Goal: Task Accomplishment & Management: Use online tool/utility

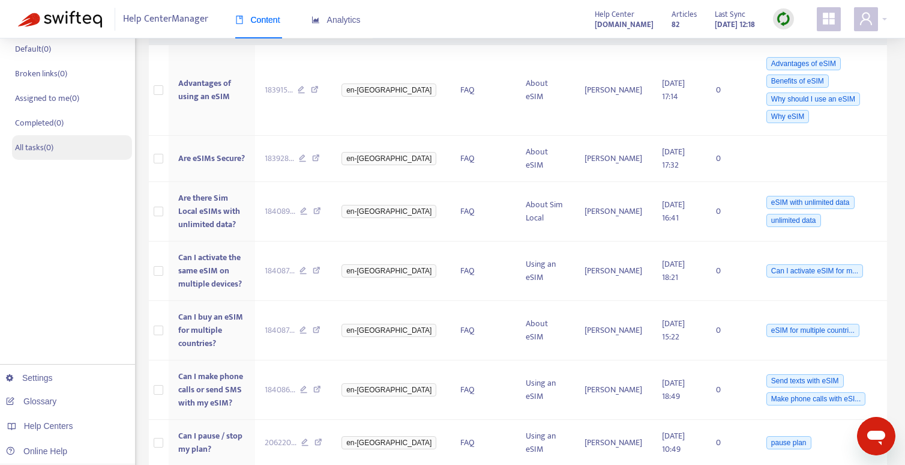
scroll to position [200, 0]
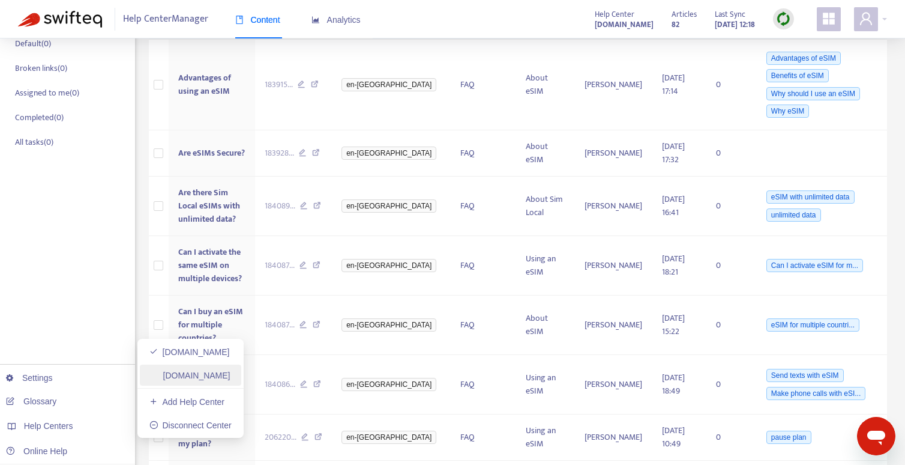
click at [194, 375] on link "[DOMAIN_NAME]" at bounding box center [189, 375] width 81 height 10
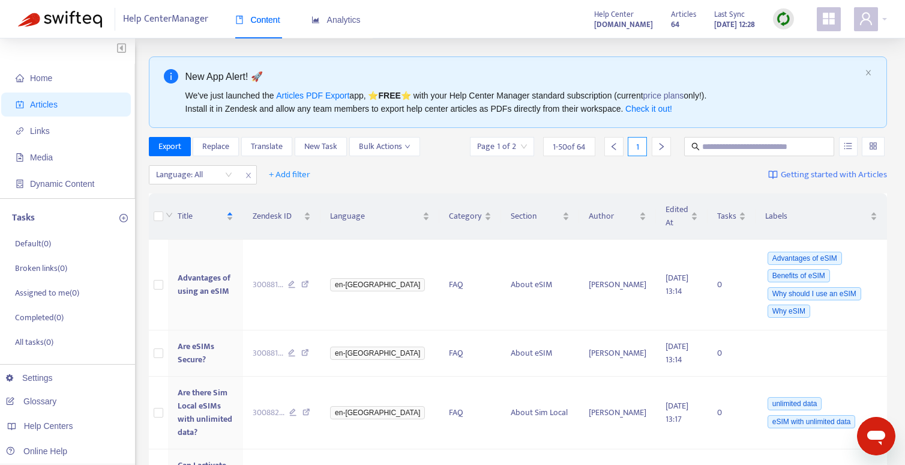
click at [778, 18] on img at bounding box center [783, 18] width 15 height 15
click at [797, 44] on link "Quick Sync" at bounding box center [808, 44] width 51 height 14
click at [780, 18] on img at bounding box center [783, 18] width 15 height 15
click at [796, 40] on link "Quick Sync" at bounding box center [808, 44] width 51 height 14
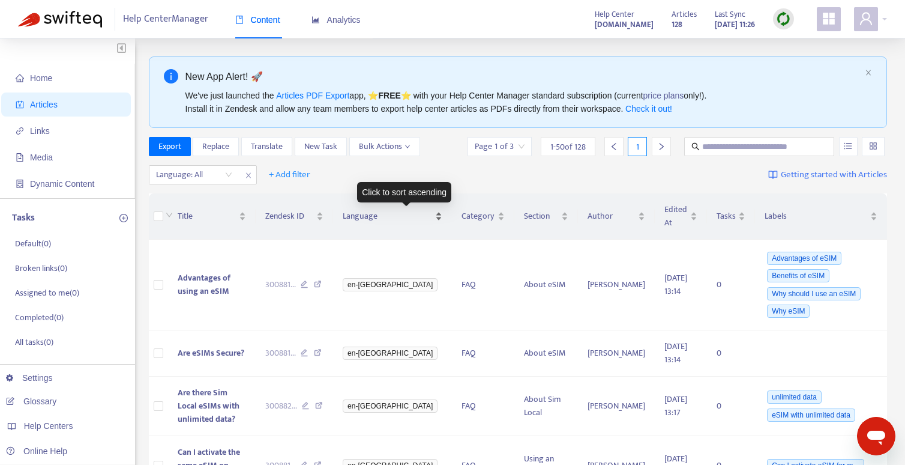
click at [405, 218] on span "Language" at bounding box center [388, 215] width 90 height 13
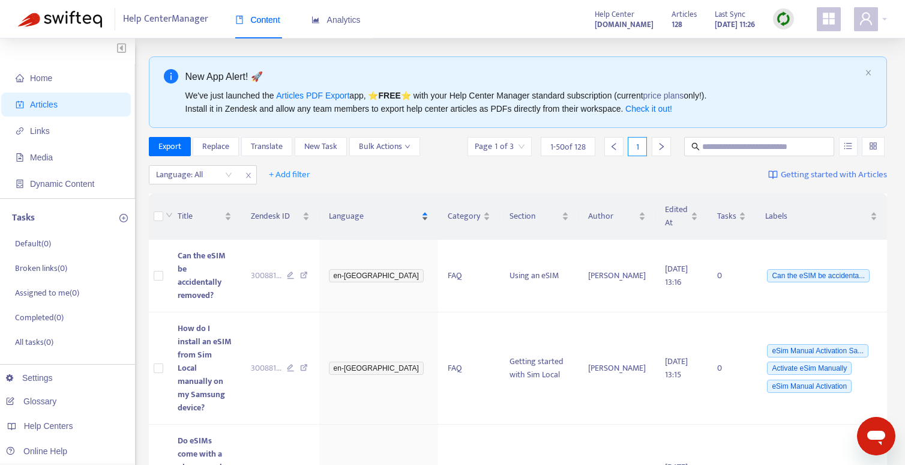
click at [416, 214] on div "Language" at bounding box center [379, 215] width 100 height 13
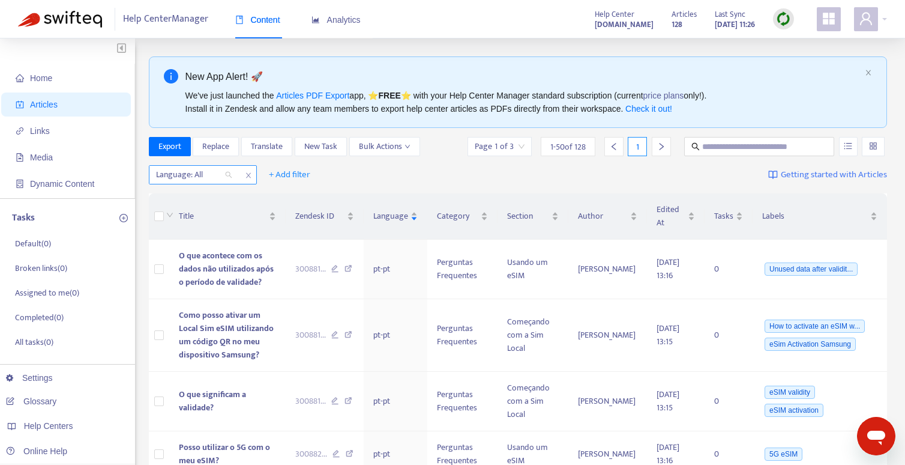
click at [229, 176] on div "Language: All" at bounding box center [193, 175] width 89 height 18
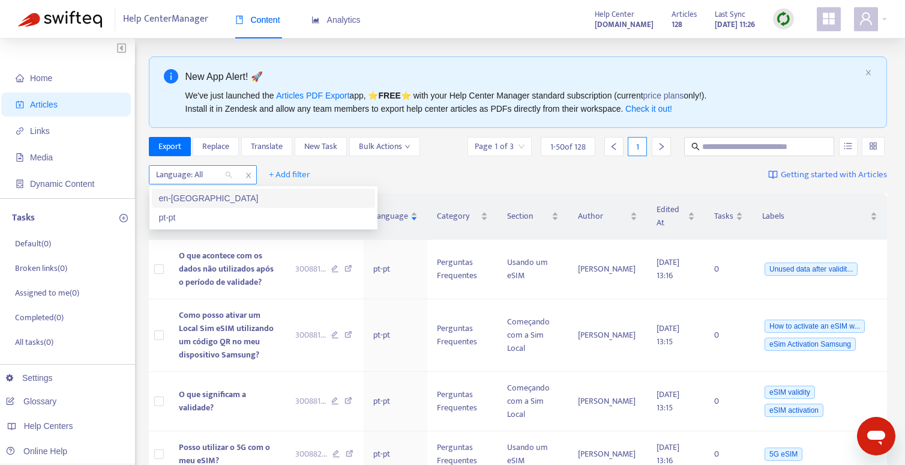
click at [229, 176] on div "Language: All" at bounding box center [193, 175] width 89 height 18
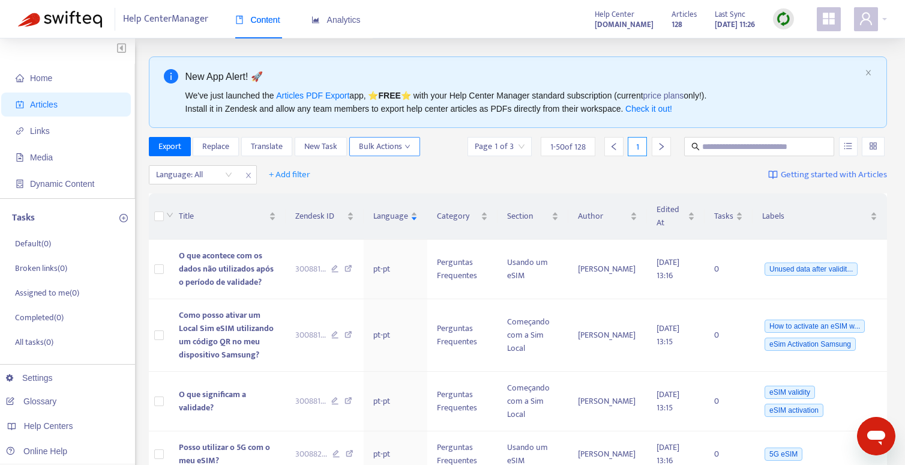
click at [400, 148] on span "Bulk Actions" at bounding box center [385, 146] width 52 height 13
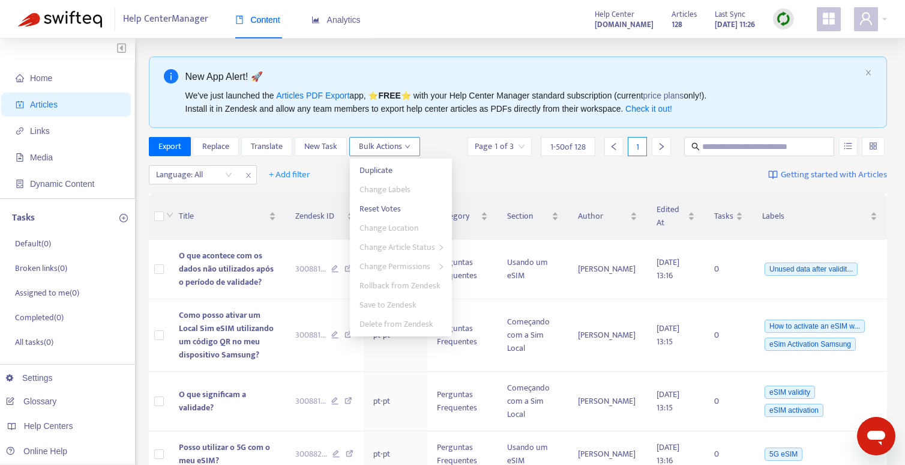
click at [400, 147] on span "Bulk Actions" at bounding box center [385, 146] width 52 height 13
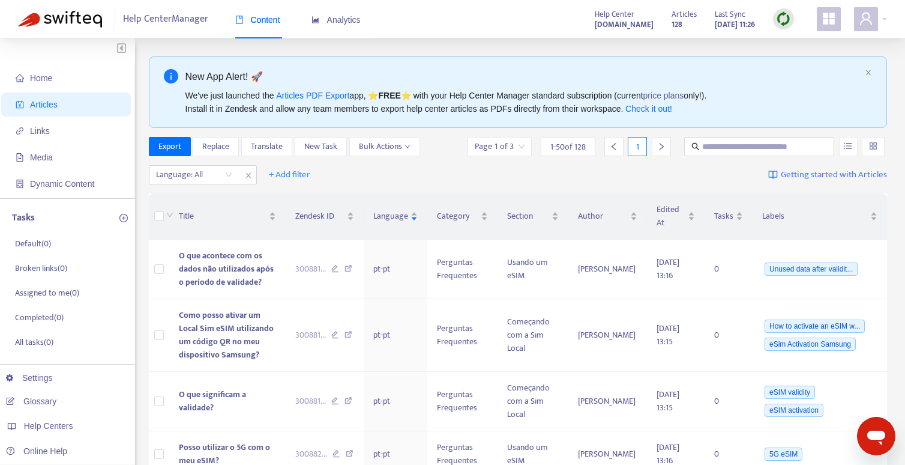
click at [786, 14] on img at bounding box center [783, 18] width 15 height 15
click at [801, 60] on link "Full Sync" at bounding box center [804, 63] width 43 height 14
click at [230, 175] on div "Language: All" at bounding box center [193, 175] width 89 height 18
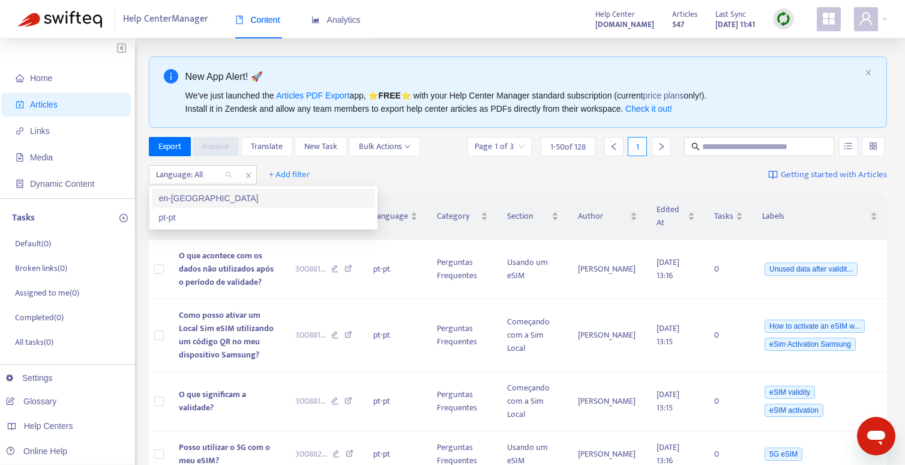
click at [265, 163] on div "Language: All + Add filter Getting started with Articles" at bounding box center [518, 175] width 739 height 28
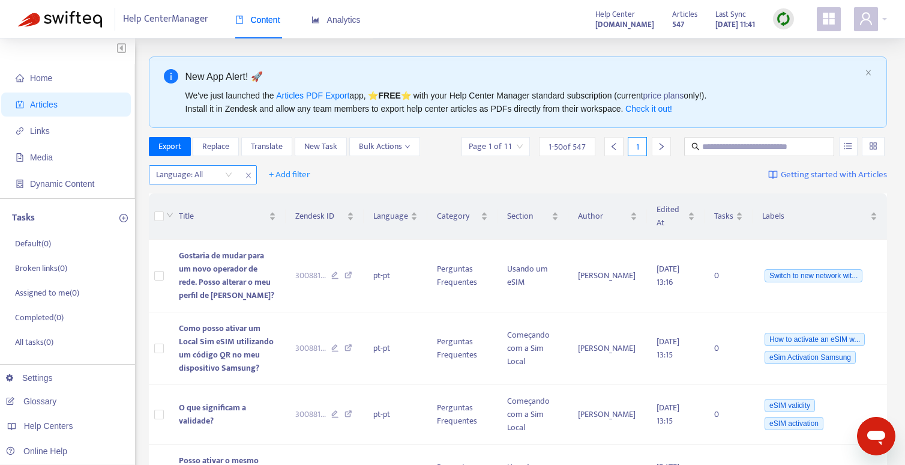
click at [224, 174] on div "Language: All" at bounding box center [193, 175] width 89 height 18
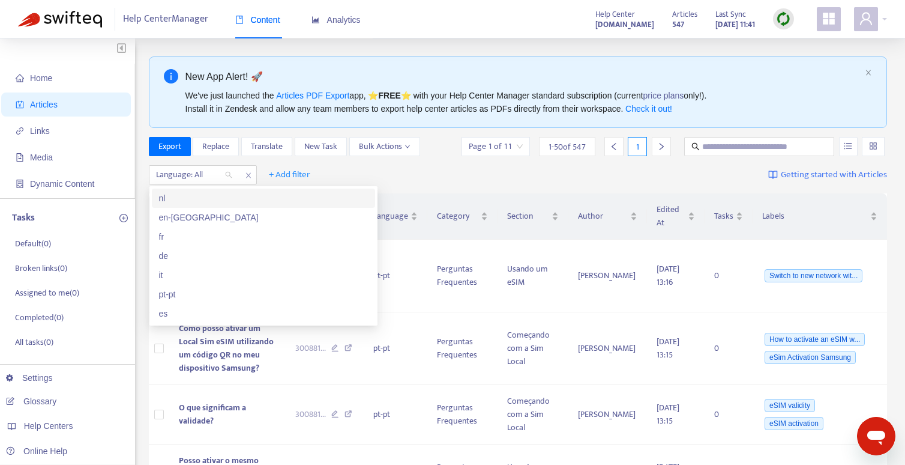
click at [221, 198] on div "nl" at bounding box center [263, 197] width 209 height 13
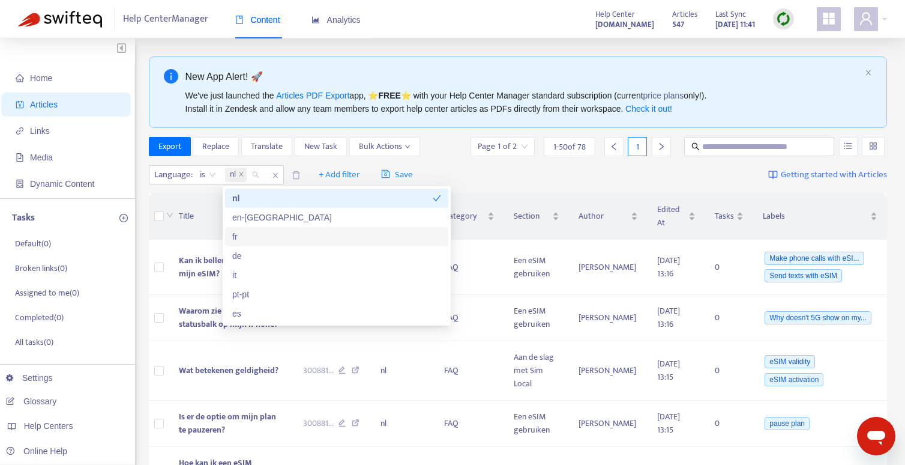
click at [244, 238] on div "fr" at bounding box center [336, 236] width 209 height 13
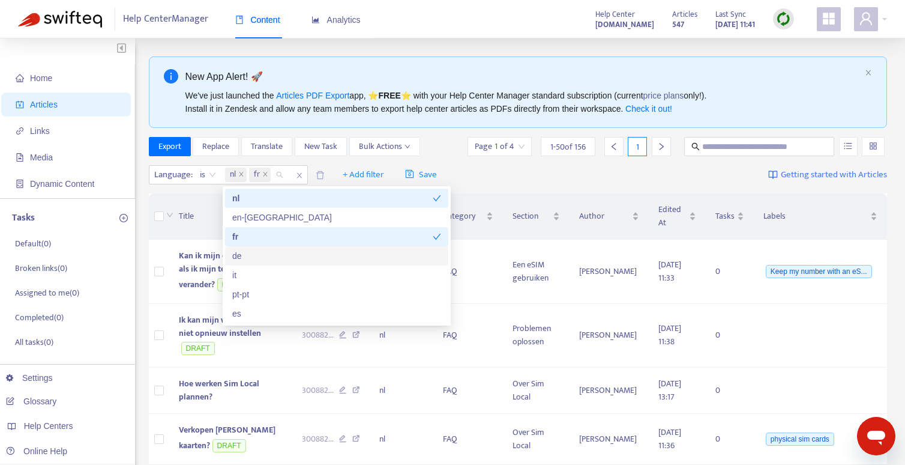
click at [248, 256] on div "de" at bounding box center [336, 255] width 209 height 13
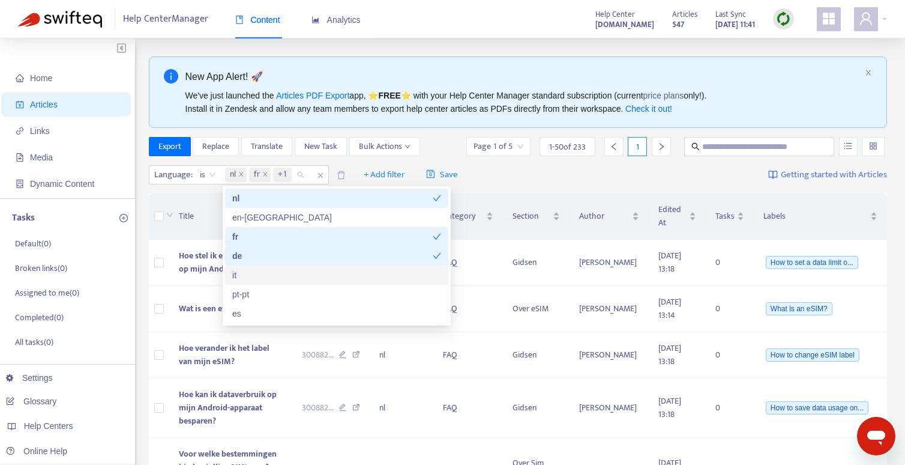
click at [246, 274] on div "it" at bounding box center [336, 274] width 209 height 13
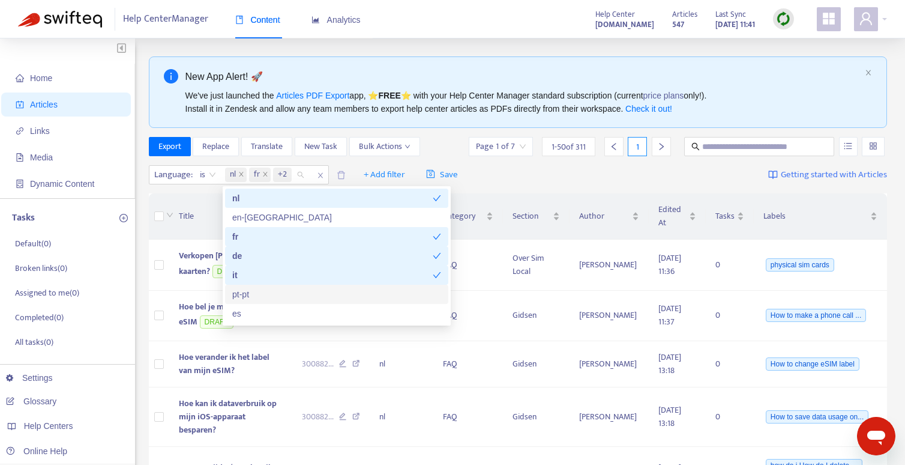
click at [253, 297] on div "pt-pt" at bounding box center [336, 294] width 209 height 13
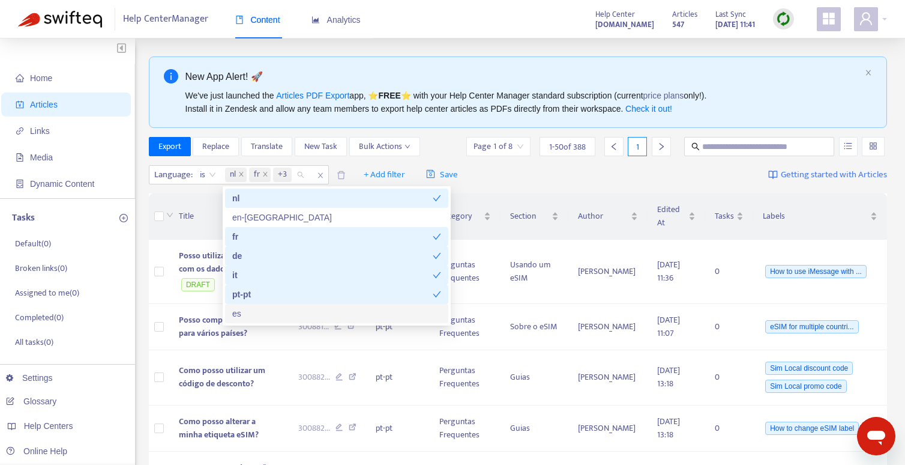
click at [254, 315] on div "es" at bounding box center [336, 313] width 209 height 13
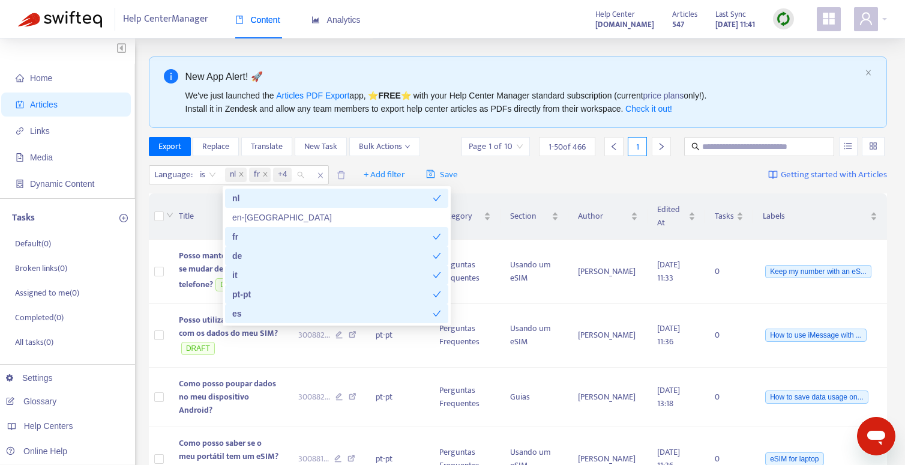
click at [442, 141] on div "Export Replace Translate New Task Bulk Actions Page 1 of 10 1 - 50 of 466 1" at bounding box center [518, 146] width 739 height 19
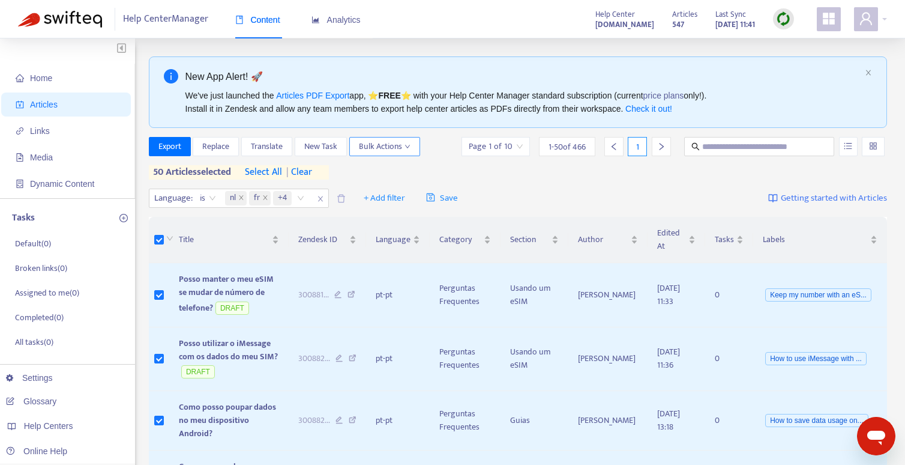
click at [373, 142] on span "Bulk Actions" at bounding box center [385, 146] width 52 height 13
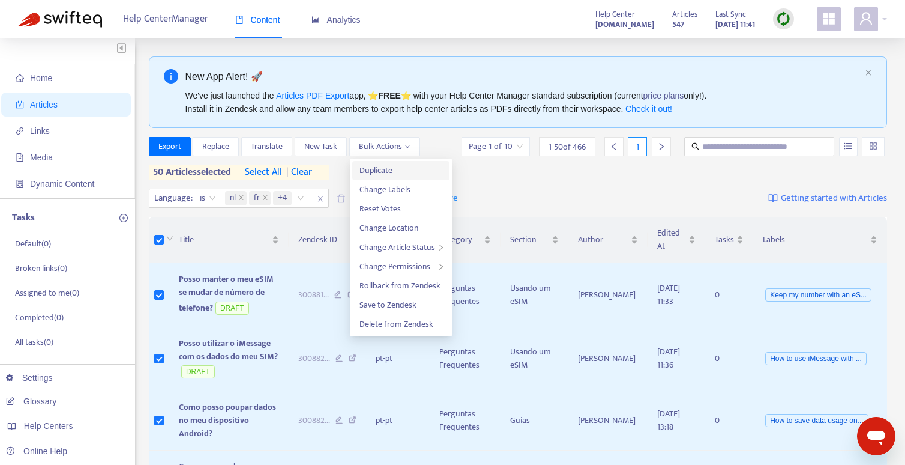
click at [388, 172] on span "Duplicate" at bounding box center [376, 170] width 33 height 14
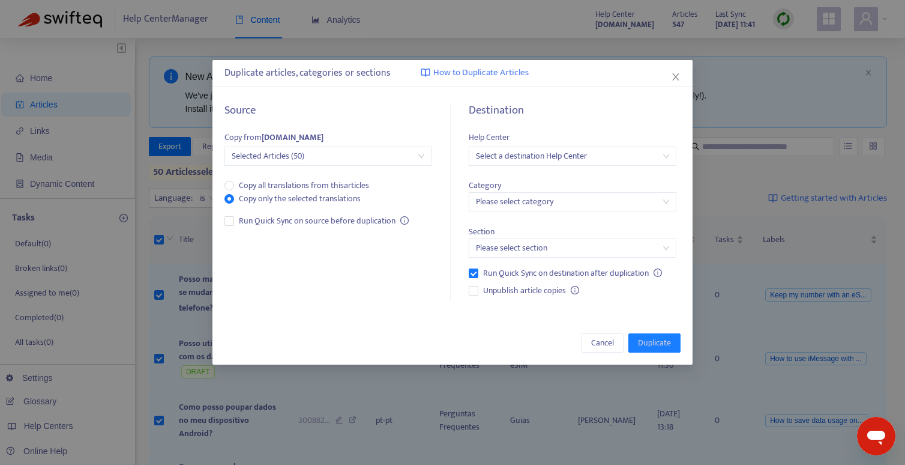
click at [550, 157] on input "search" at bounding box center [572, 156] width 193 height 18
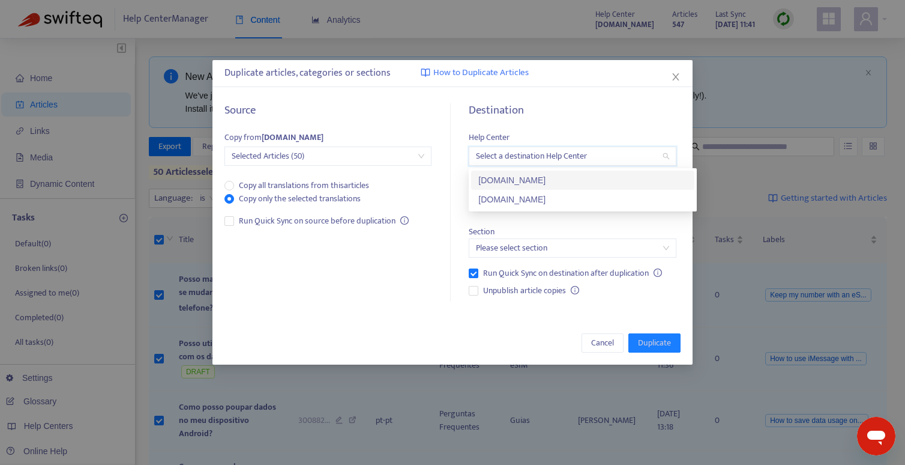
click at [543, 178] on div "[DOMAIN_NAME]" at bounding box center [582, 179] width 209 height 13
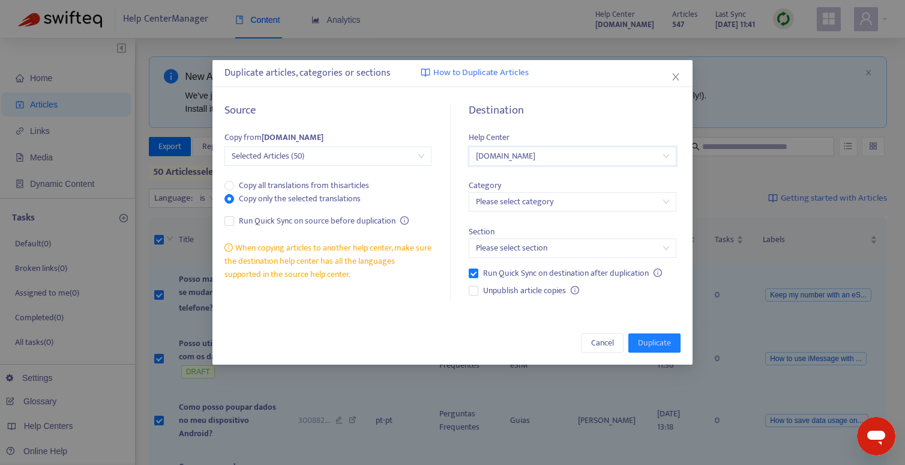
click at [533, 206] on input "search" at bounding box center [572, 202] width 193 height 18
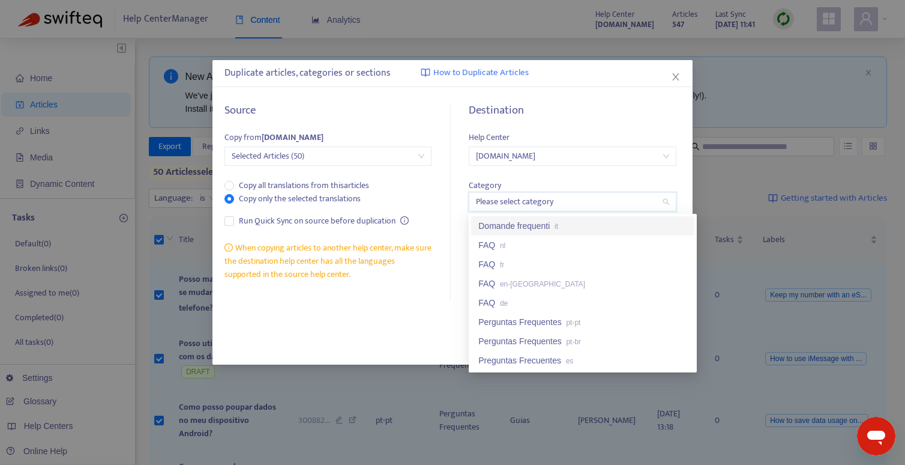
click at [533, 206] on input "search" at bounding box center [572, 202] width 193 height 18
click at [531, 181] on div "Category Please select category" at bounding box center [572, 189] width 207 height 46
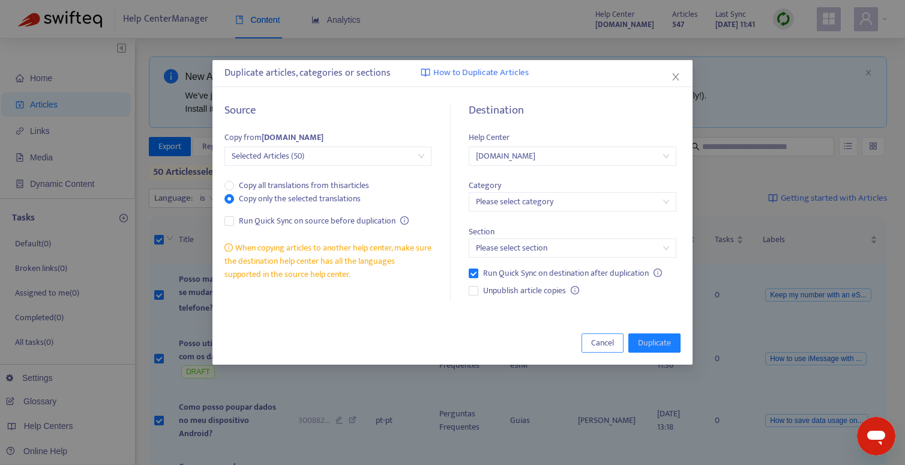
click at [602, 344] on span "Cancel" at bounding box center [602, 342] width 23 height 13
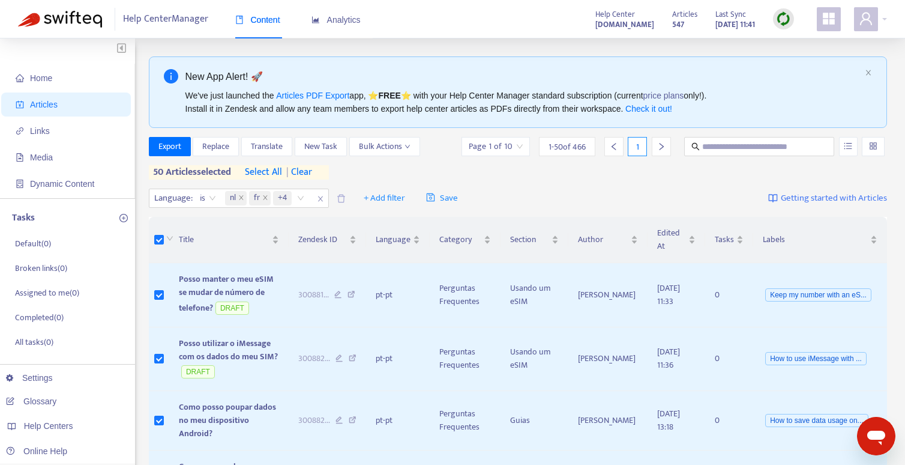
click at [310, 171] on span "| clear" at bounding box center [297, 172] width 30 height 14
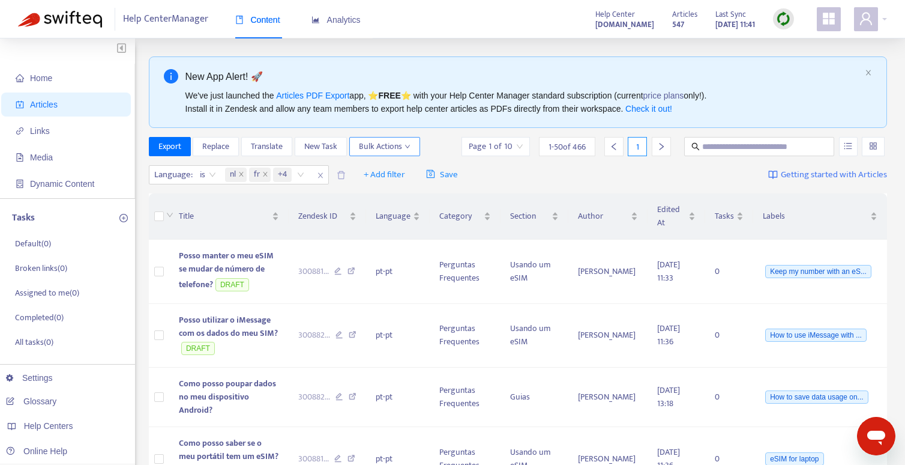
click at [398, 150] on span "Bulk Actions" at bounding box center [385, 146] width 52 height 13
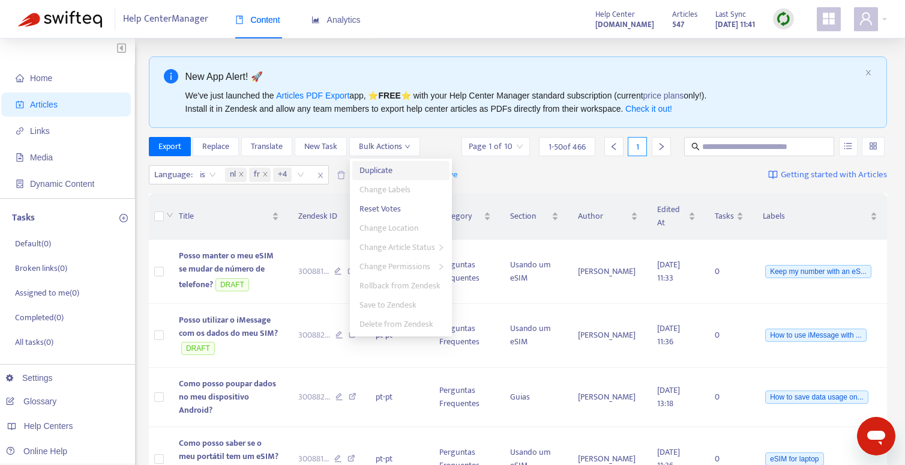
click at [397, 170] on span "Duplicate" at bounding box center [401, 170] width 83 height 13
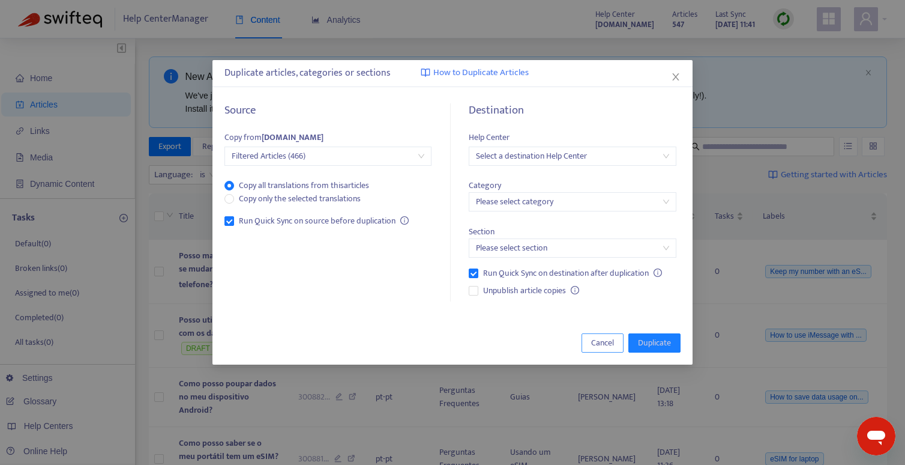
click at [596, 339] on span "Cancel" at bounding box center [602, 342] width 23 height 13
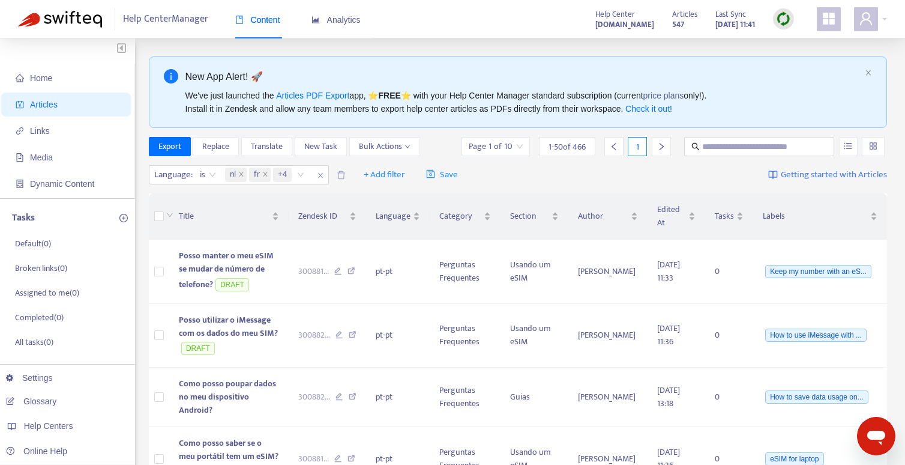
click at [517, 145] on input "search" at bounding box center [496, 146] width 54 height 18
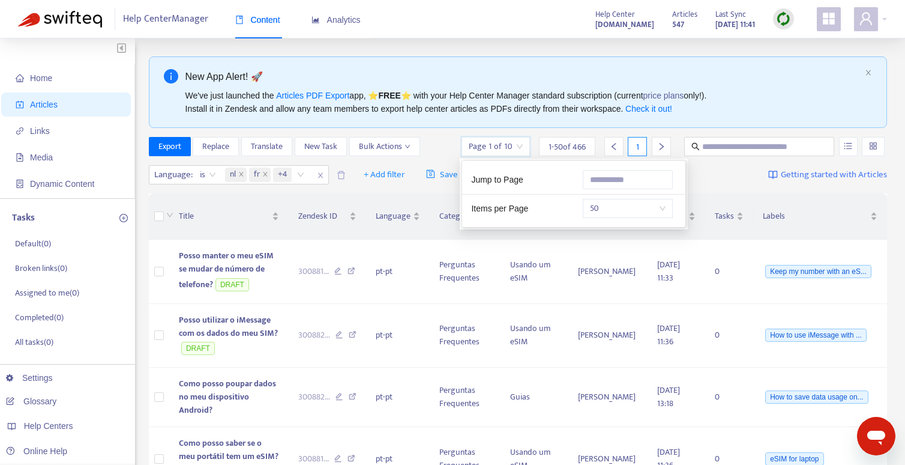
click at [618, 203] on span "50" at bounding box center [628, 208] width 76 height 18
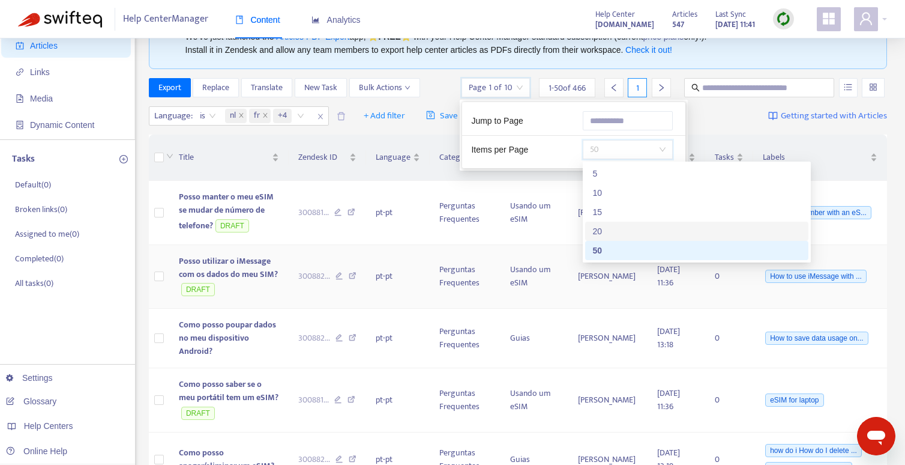
scroll to position [73, 0]
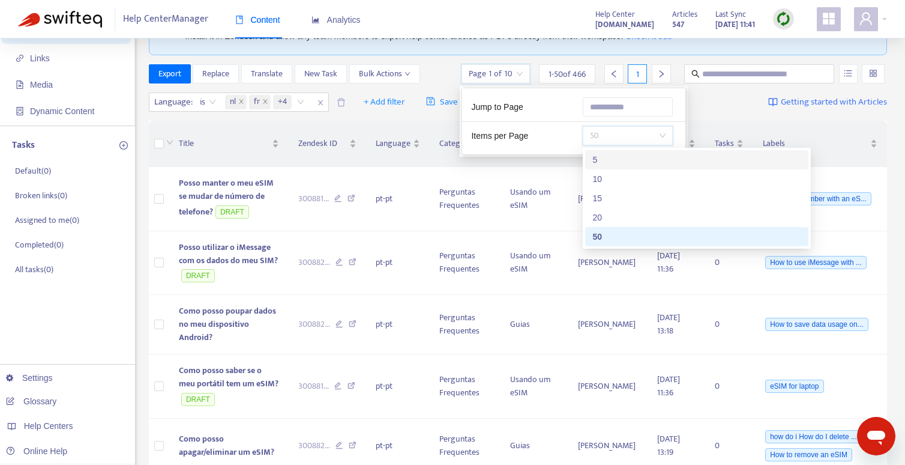
click at [709, 109] on div "Language : is nl fr +4 + Add filter Save Getting started with Articles" at bounding box center [518, 102] width 739 height 28
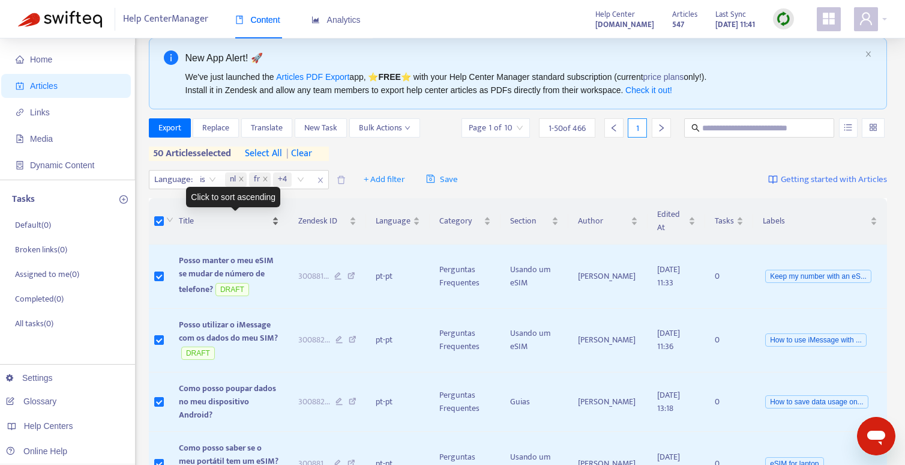
scroll to position [14, 0]
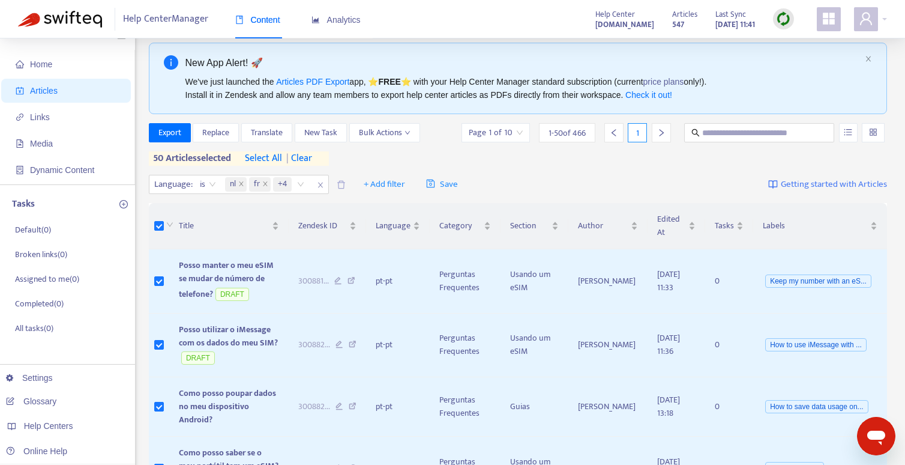
click at [275, 158] on span "select all" at bounding box center [263, 158] width 37 height 14
click at [400, 133] on span "Bulk Actions" at bounding box center [385, 132] width 52 height 13
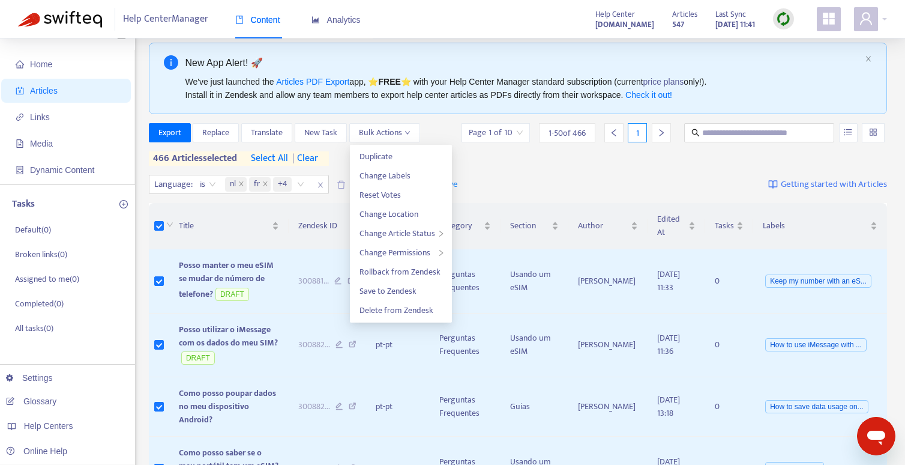
click at [442, 125] on div "Export Replace Translate New Task Bulk Actions Page 1 of 10 1 - 50 of 466 1" at bounding box center [518, 132] width 739 height 19
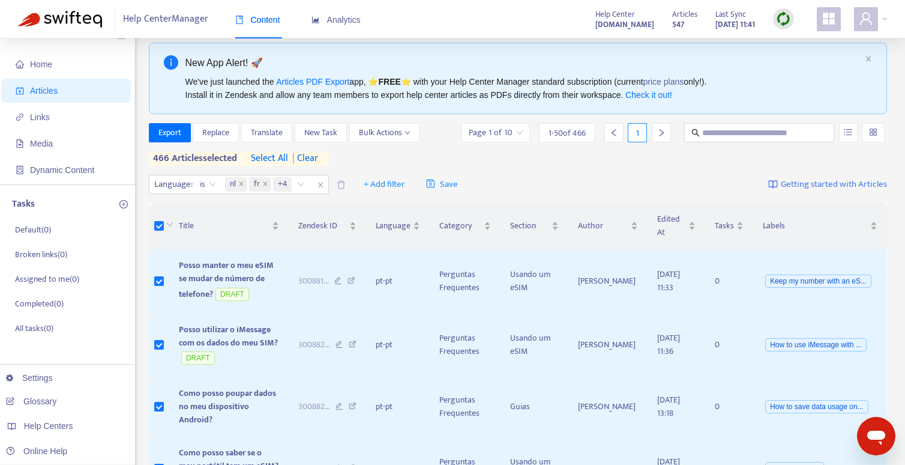
scroll to position [0, 0]
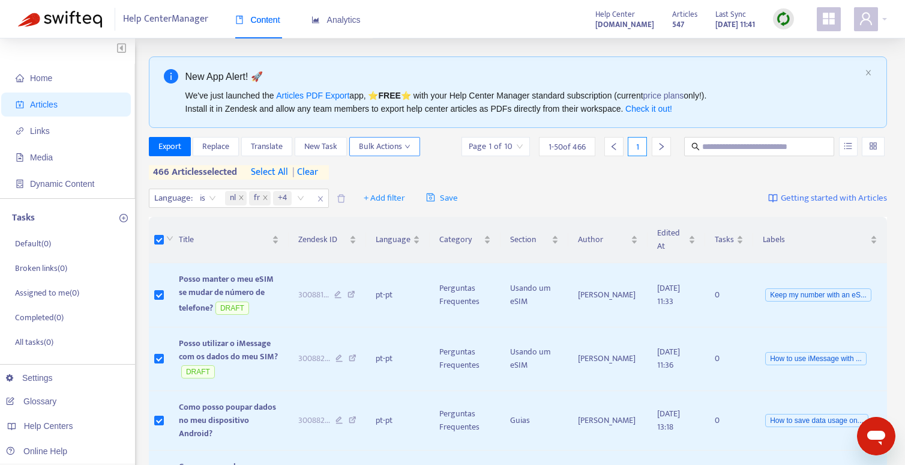
click at [373, 143] on span "Bulk Actions" at bounding box center [385, 146] width 52 height 13
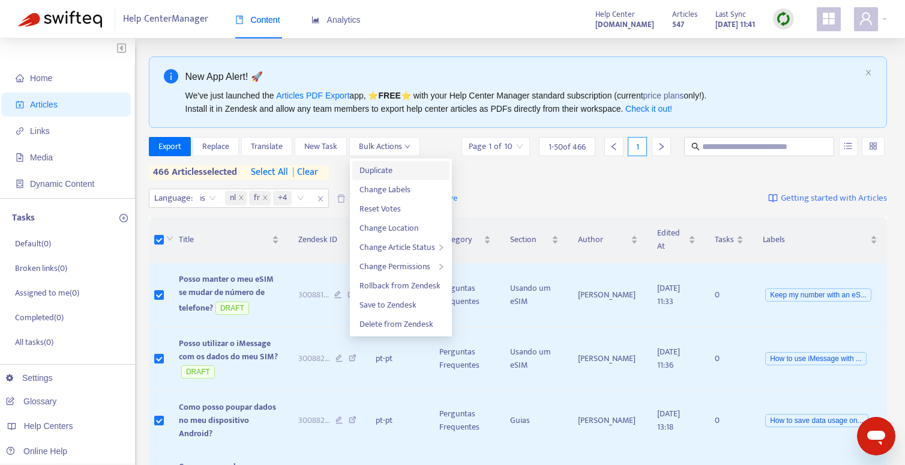
click at [381, 170] on span "Duplicate" at bounding box center [376, 170] width 33 height 14
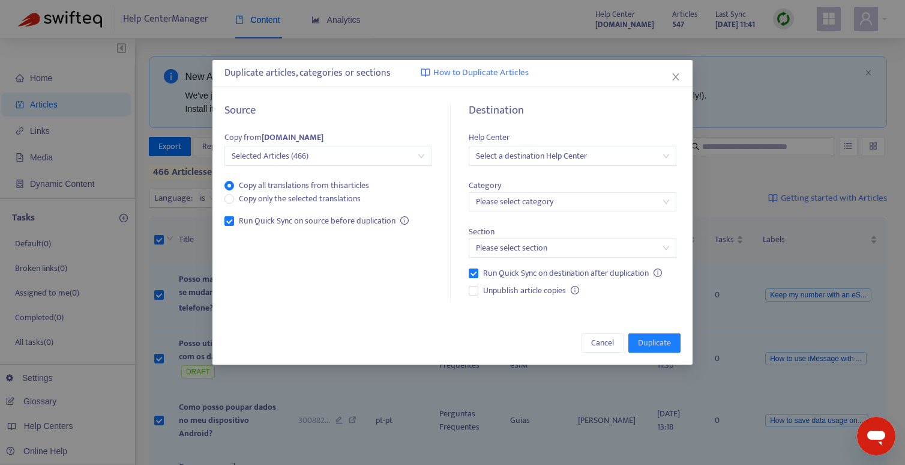
click at [394, 160] on span "Selected Articles (466)" at bounding box center [328, 156] width 193 height 18
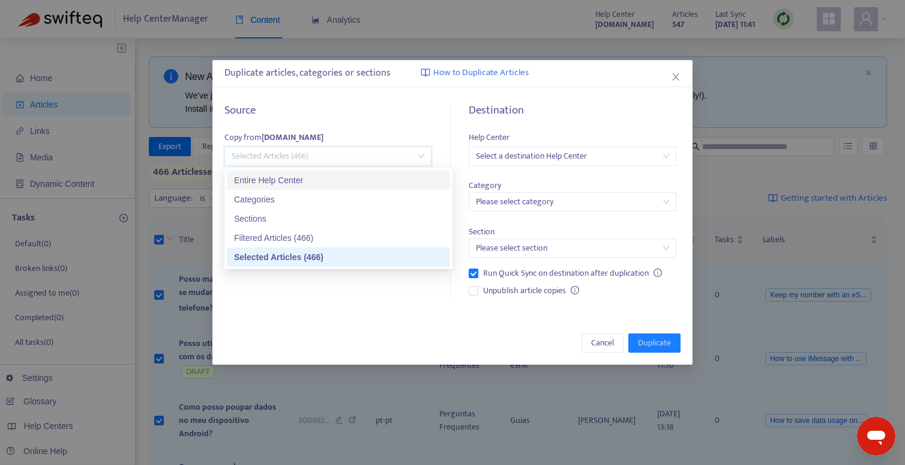
click at [303, 179] on div "Entire Help Center" at bounding box center [338, 179] width 209 height 13
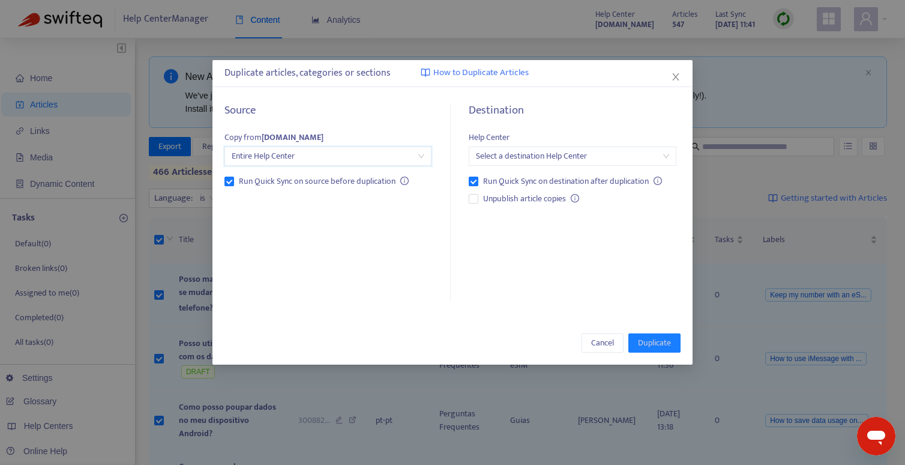
click at [510, 155] on input "search" at bounding box center [572, 156] width 193 height 18
click at [517, 181] on div "[DOMAIN_NAME]" at bounding box center [582, 179] width 209 height 13
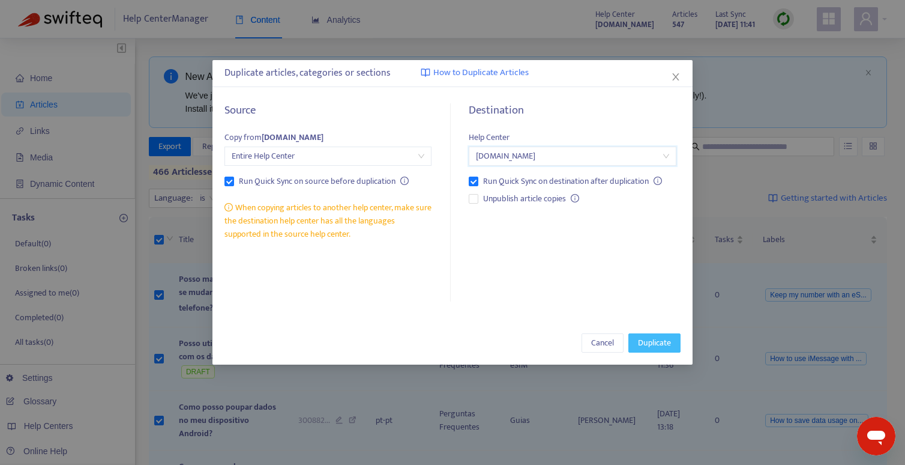
click at [654, 339] on span "Duplicate" at bounding box center [654, 342] width 33 height 13
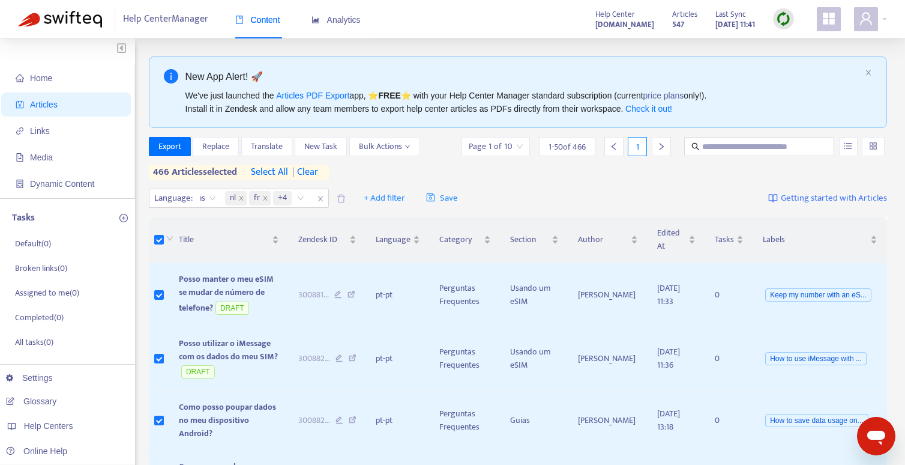
click at [478, 13] on div "Help Center Manager Content Analytics Help Center [DOMAIN_NAME] Articles 547 La…" at bounding box center [452, 19] width 905 height 38
click at [872, 19] on icon "user" at bounding box center [866, 18] width 14 height 14
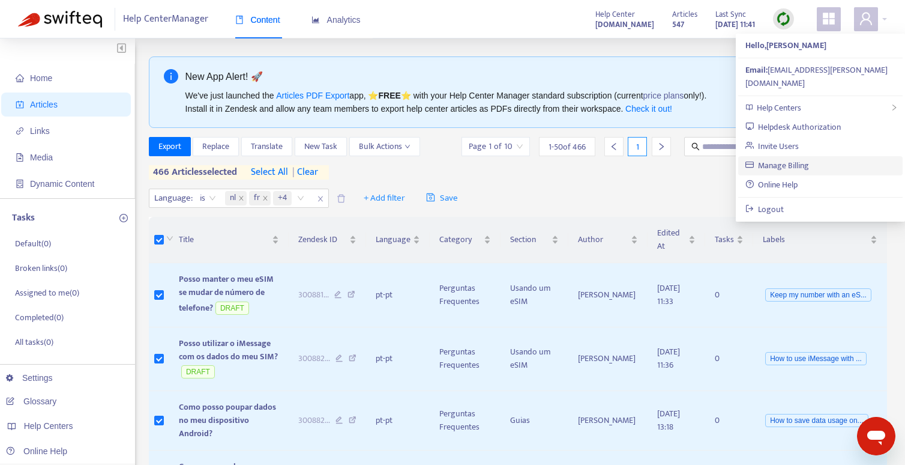
click at [810, 158] on link "Manage Billing" at bounding box center [777, 165] width 64 height 14
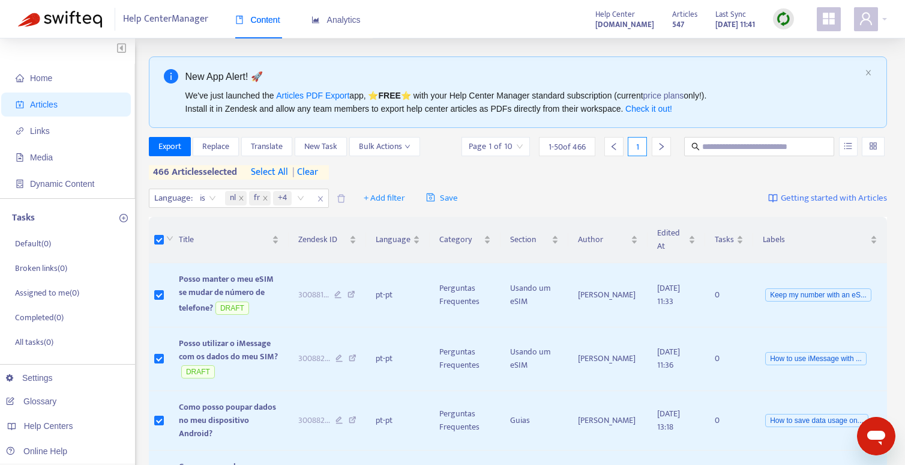
click at [427, 28] on div "Help Center Manager Content Analytics Help Center [DOMAIN_NAME] Articles 547 La…" at bounding box center [452, 19] width 905 height 38
click at [399, 146] on span "Bulk Actions" at bounding box center [385, 146] width 52 height 13
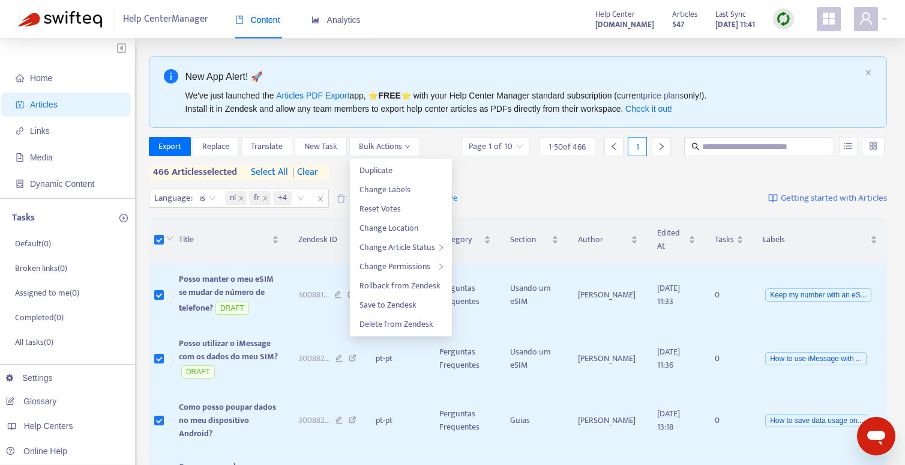
click at [442, 140] on div "Export Replace Translate New Task Bulk Actions Page 1 of 10 1 - 50 of 466 1" at bounding box center [518, 146] width 739 height 19
